Goal: Ask a question

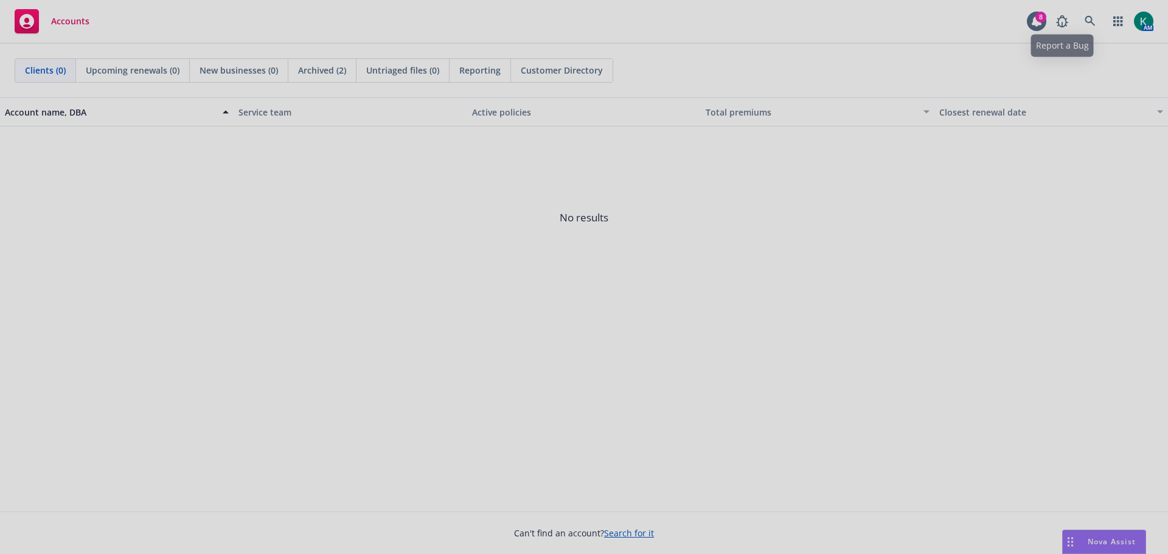
click at [1084, 18] on div at bounding box center [584, 277] width 1168 height 554
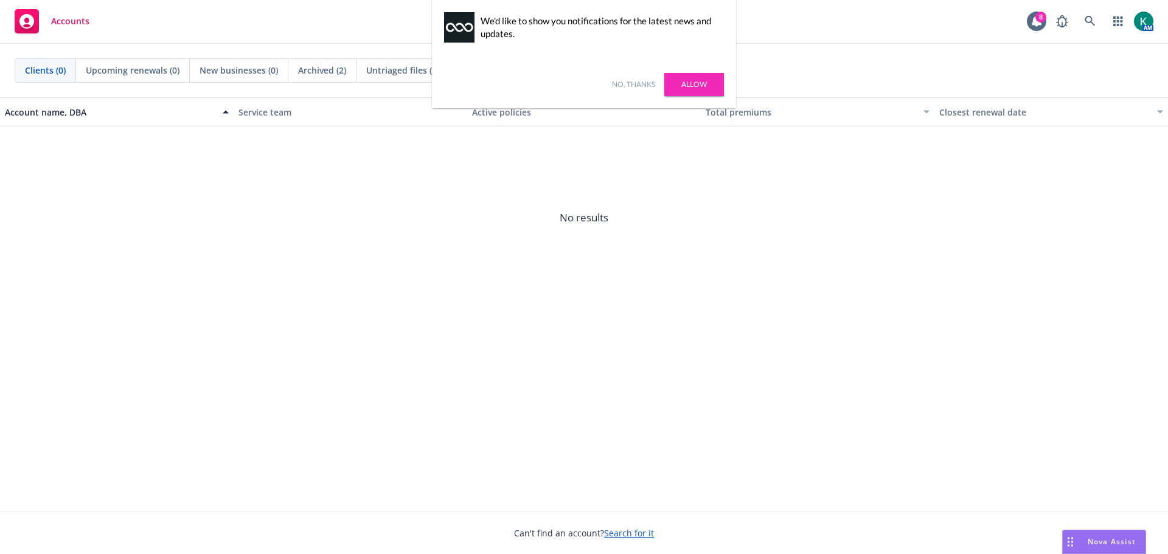
click at [637, 82] on link "No, thanks" at bounding box center [633, 84] width 43 height 11
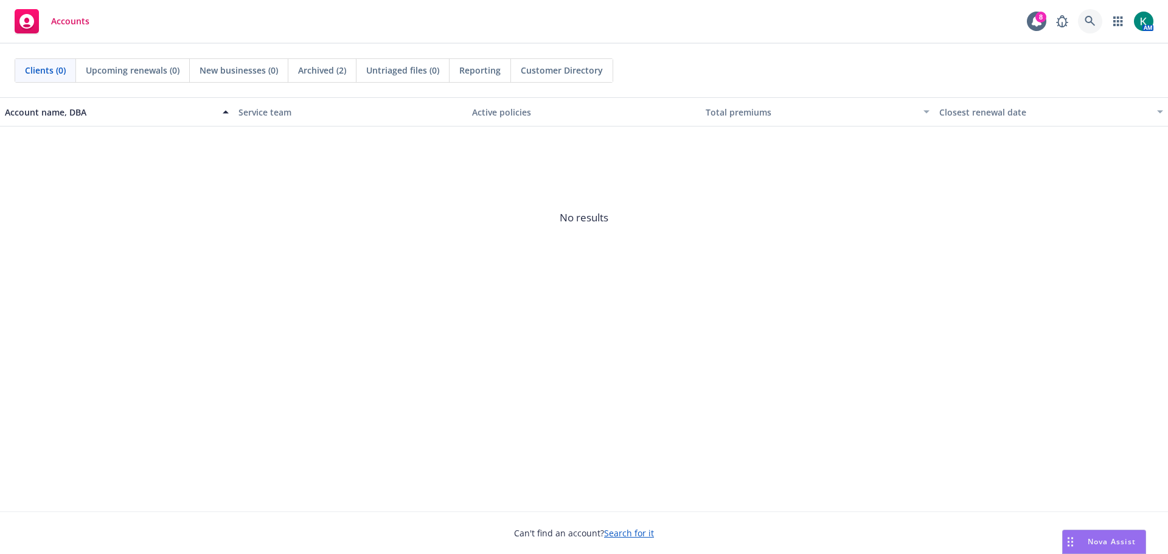
click at [1092, 25] on icon at bounding box center [1089, 21] width 11 height 11
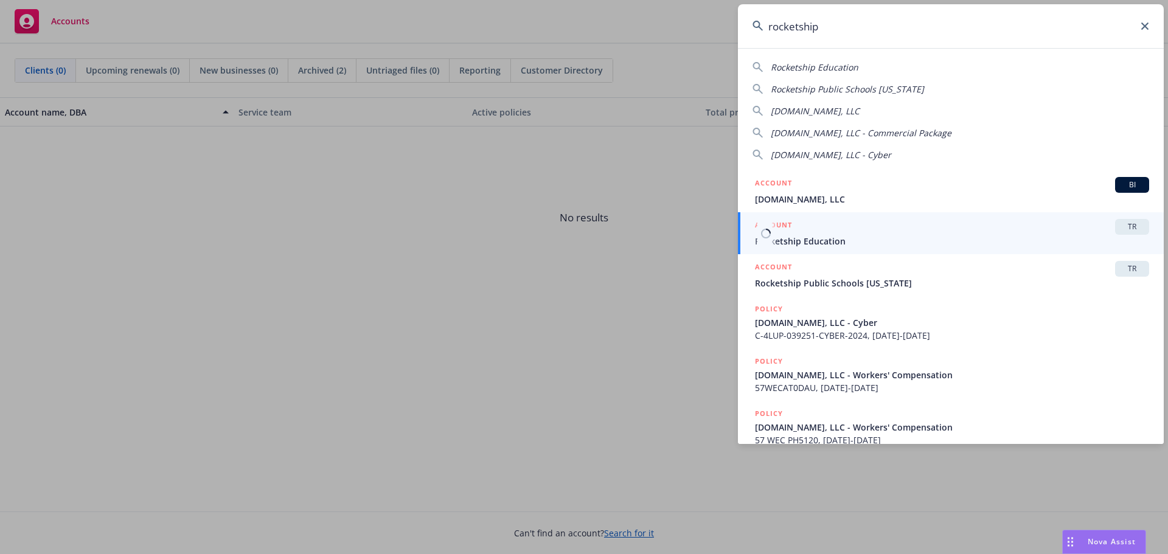
type input "rocketship"
click at [808, 241] on span "Rocketship Education" at bounding box center [952, 241] width 394 height 13
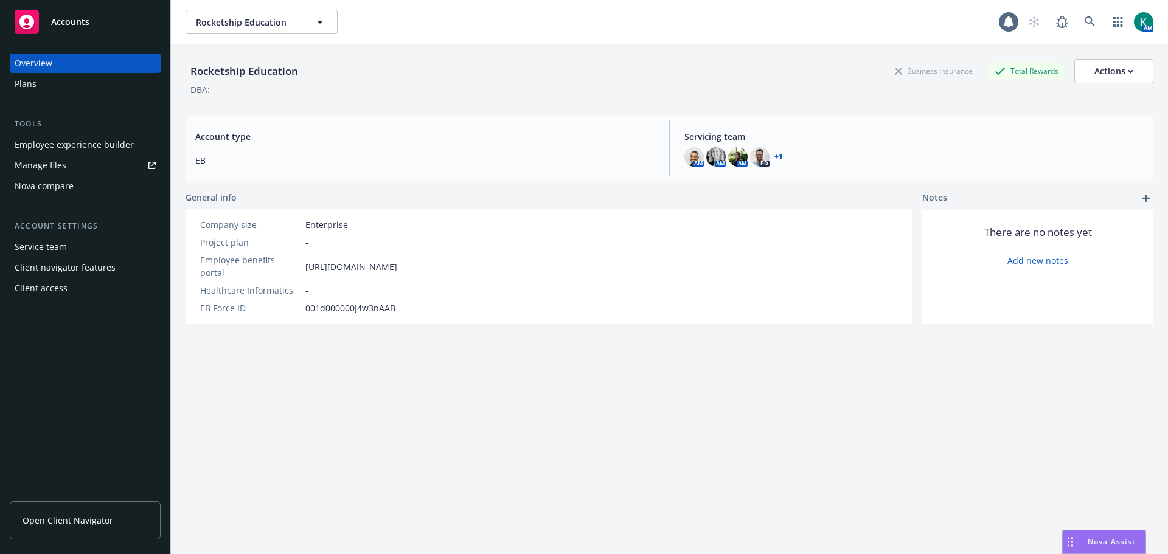
click at [80, 522] on span "Open Client Navigator" at bounding box center [68, 520] width 91 height 13
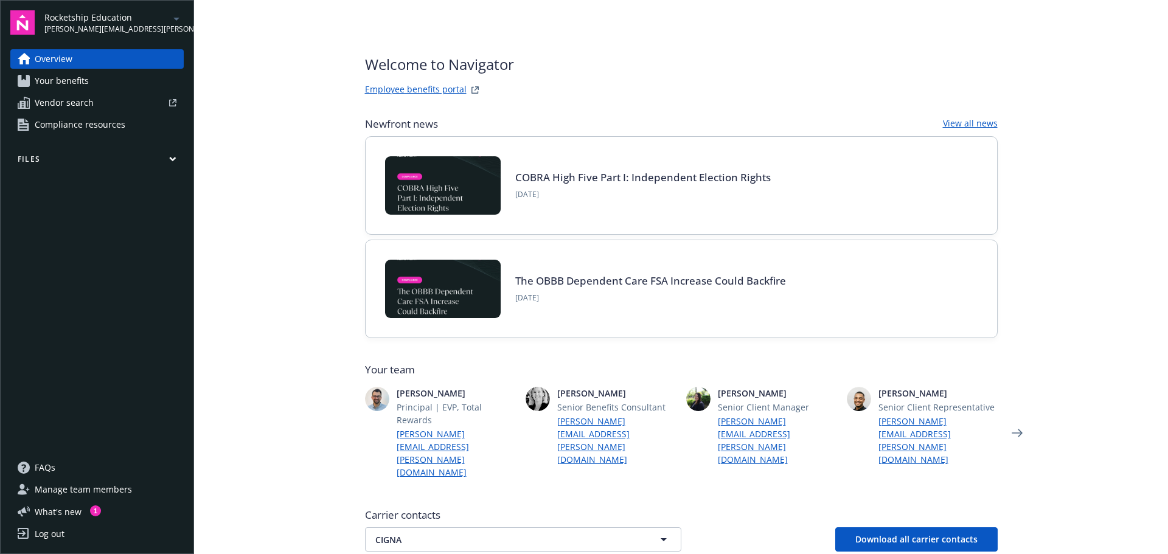
click at [66, 83] on span "Your benefits" at bounding box center [62, 80] width 54 height 19
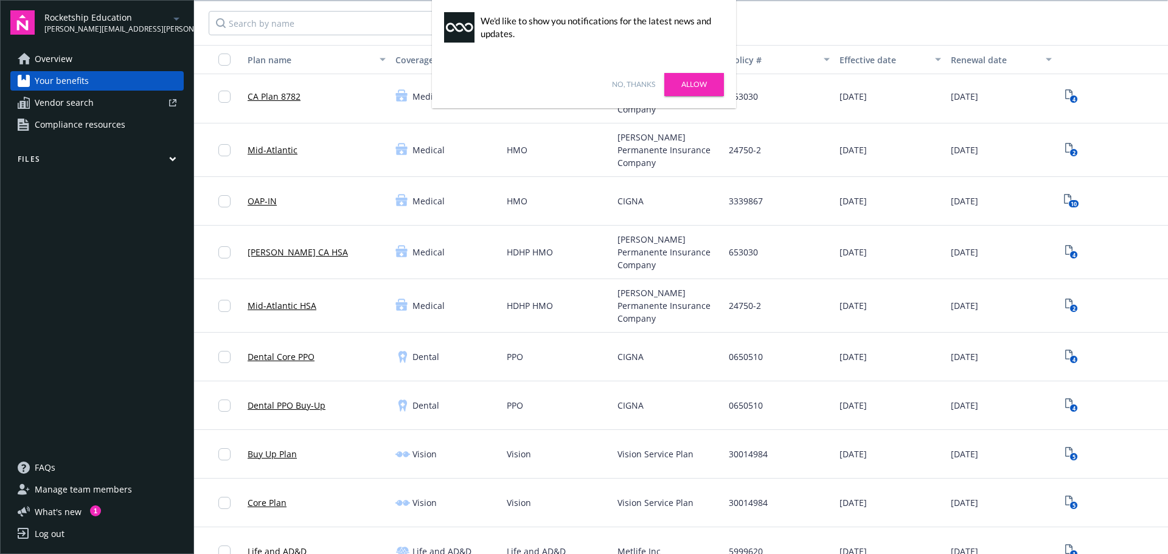
scroll to position [122, 0]
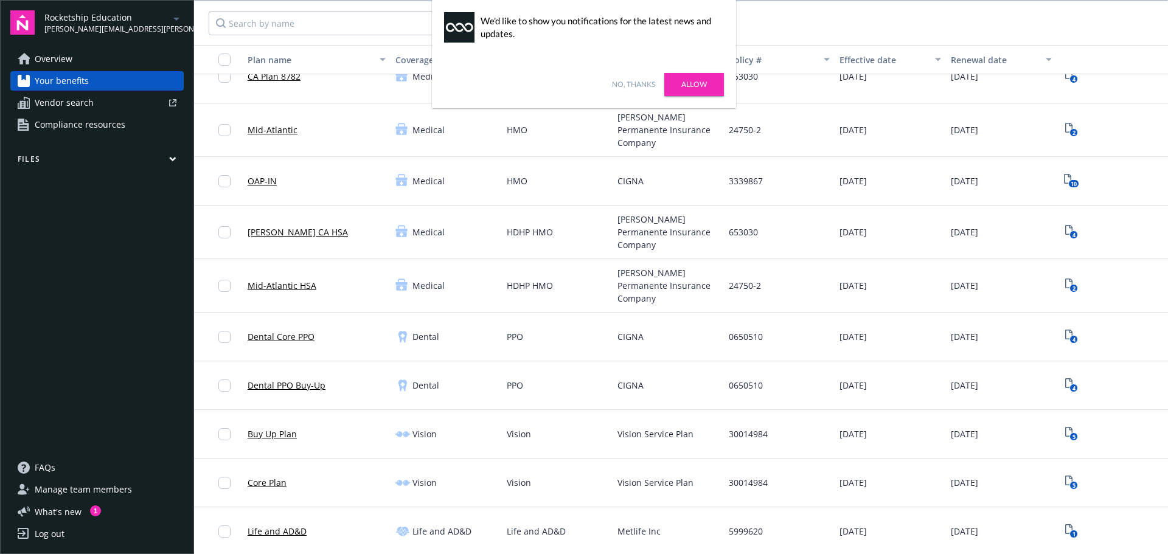
click at [636, 84] on link "No, thanks" at bounding box center [633, 84] width 43 height 11
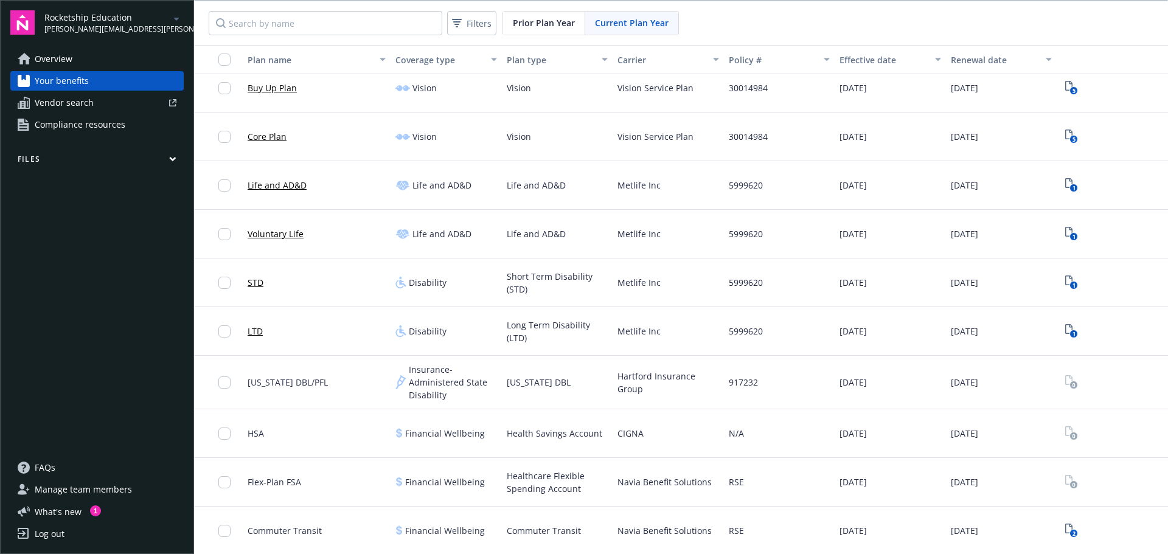
scroll to position [487, 0]
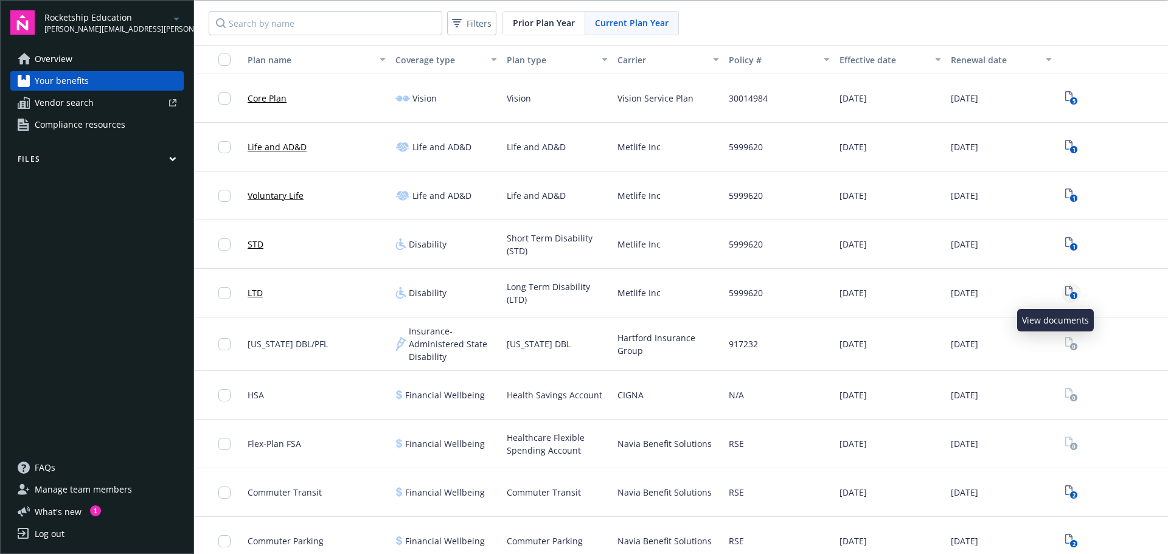
click at [1072, 296] on text "1" at bounding box center [1073, 296] width 3 height 8
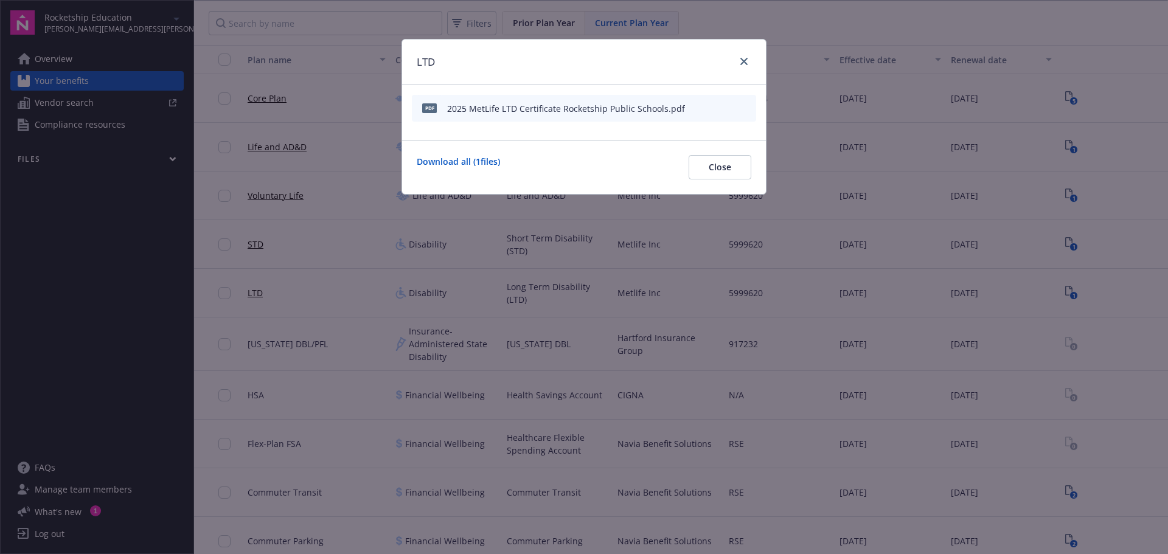
click at [561, 113] on div "2025 MetLife LTD Certificate Rocketship Public Schools.pdf" at bounding box center [566, 108] width 238 height 13
click at [747, 108] on icon "preview file" at bounding box center [744, 107] width 11 height 9
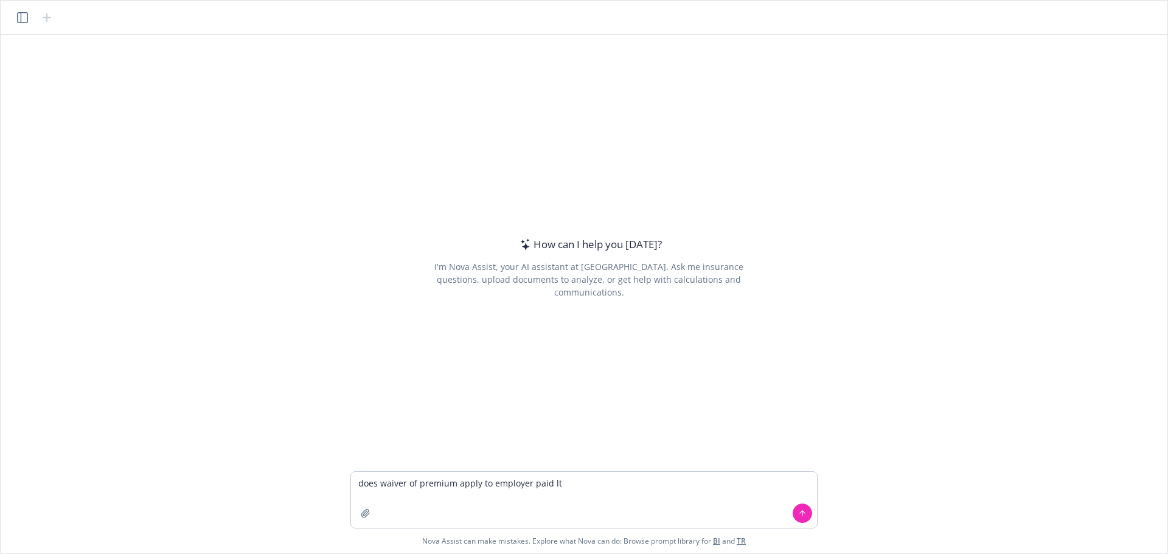
type textarea "does waiver of premium apply to employer paid ltd"
